Goal: Book appointment/travel/reservation

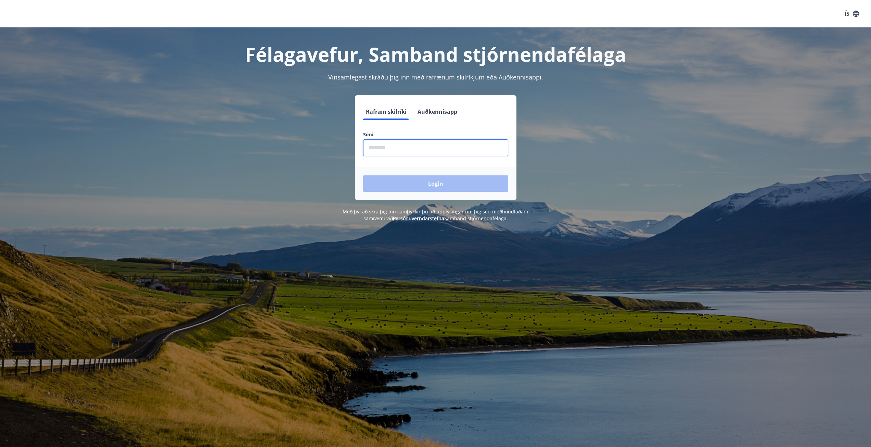
drag, startPoint x: 367, startPoint y: 143, endPoint x: 484, endPoint y: 147, distance: 116.8
click at [367, 143] on input "phone" at bounding box center [435, 147] width 145 height 17
type input "********"
click at [363, 175] on button "Login" at bounding box center [435, 183] width 145 height 16
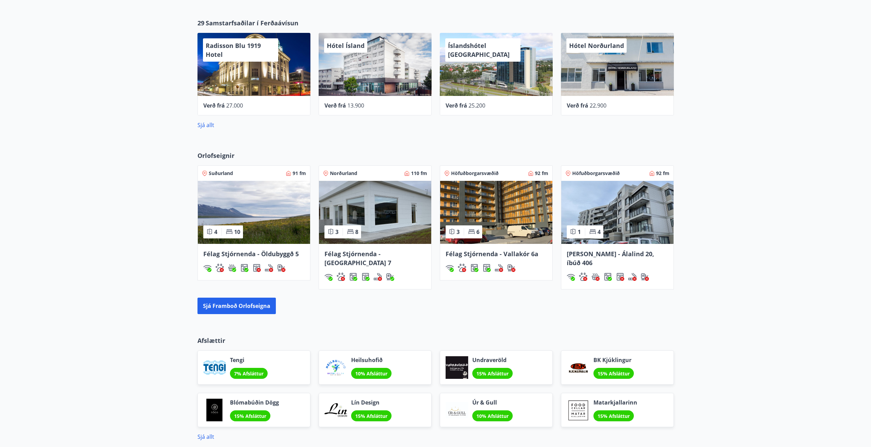
scroll to position [377, 0]
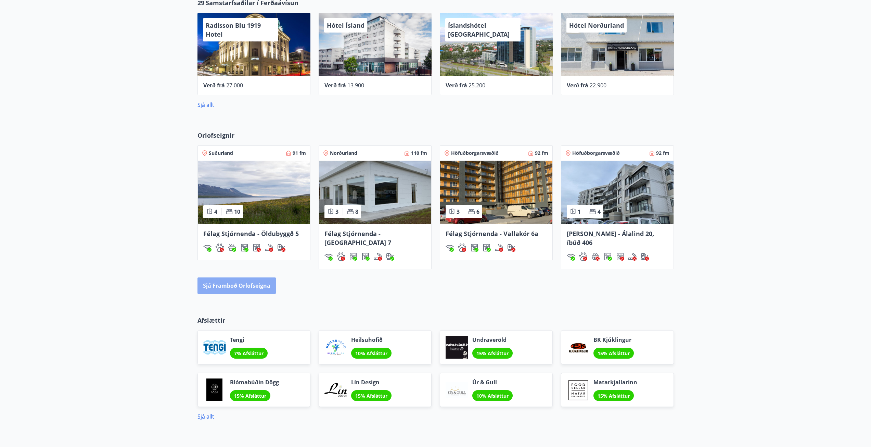
click at [237, 278] on button "Sjá framboð orlofseigna" at bounding box center [237, 285] width 78 height 16
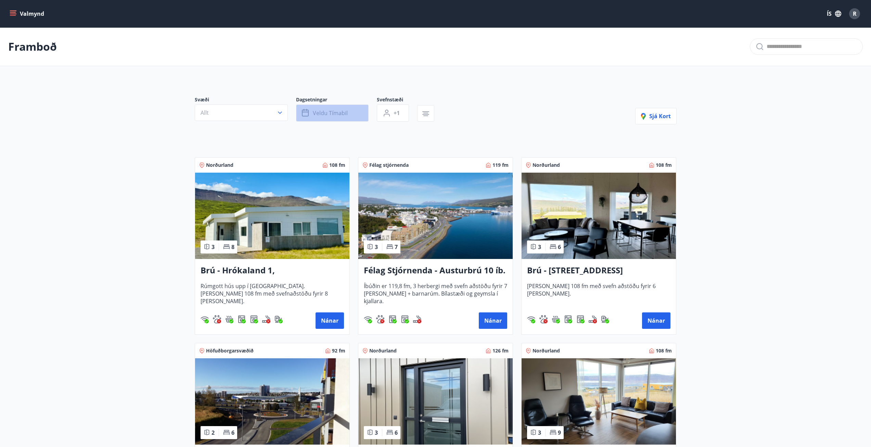
click at [354, 110] on button "Veldu tímabil" at bounding box center [332, 112] width 73 height 17
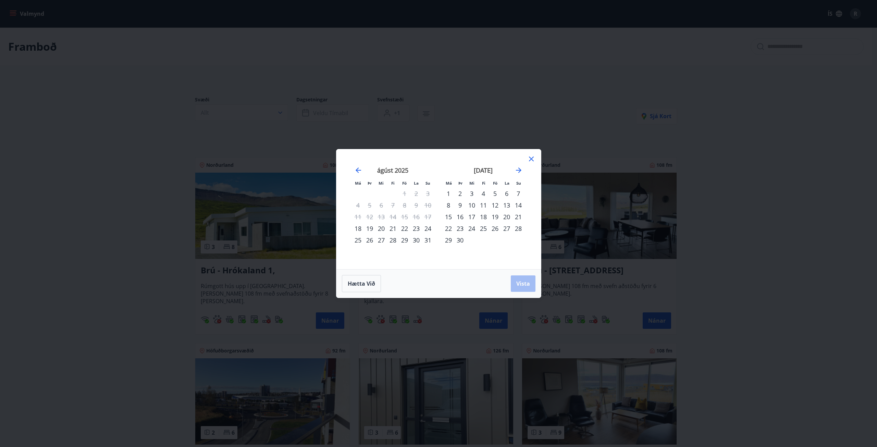
click at [405, 228] on div "22" at bounding box center [405, 229] width 12 height 12
click at [429, 229] on div "24" at bounding box center [428, 229] width 12 height 12
click at [517, 287] on span "Vista" at bounding box center [523, 284] width 14 height 8
